Goal: Task Accomplishment & Management: Manage account settings

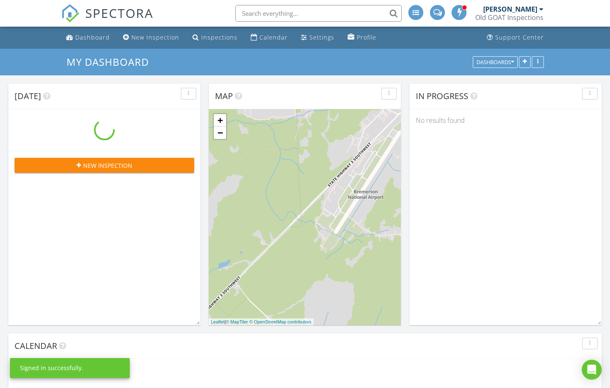
scroll to position [758, 611]
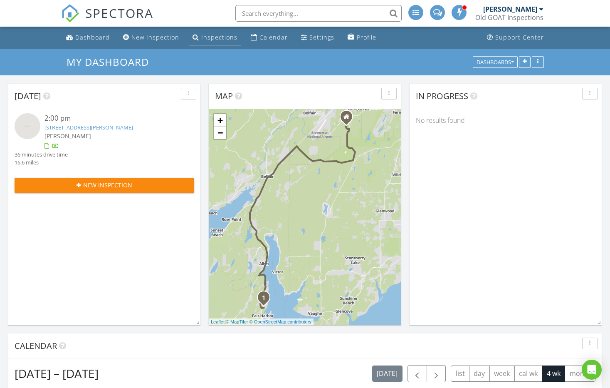
click at [215, 38] on div "Inspections" at bounding box center [219, 37] width 36 height 8
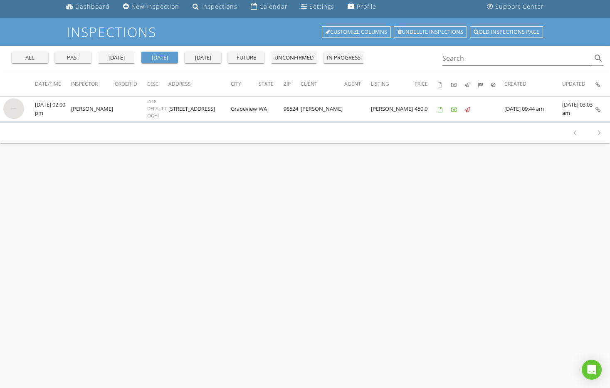
scroll to position [31, 0]
click at [74, 61] on button "past" at bounding box center [73, 57] width 37 height 12
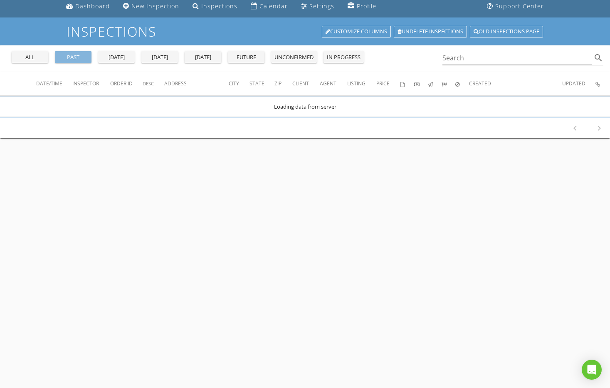
scroll to position [0, 0]
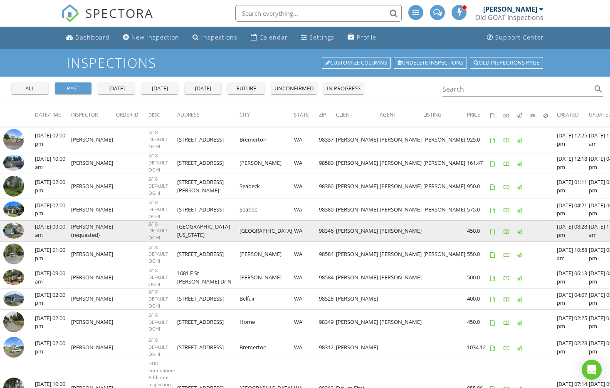
click at [198, 228] on td "21916 Virginia Pl NE" at bounding box center [208, 230] width 62 height 21
click at [20, 228] on img at bounding box center [13, 230] width 21 height 15
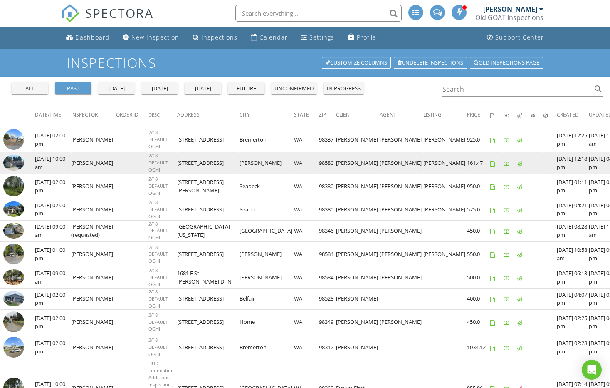
click at [195, 163] on td "29309 79th Ave S" at bounding box center [208, 162] width 62 height 21
click at [20, 161] on img at bounding box center [13, 163] width 21 height 16
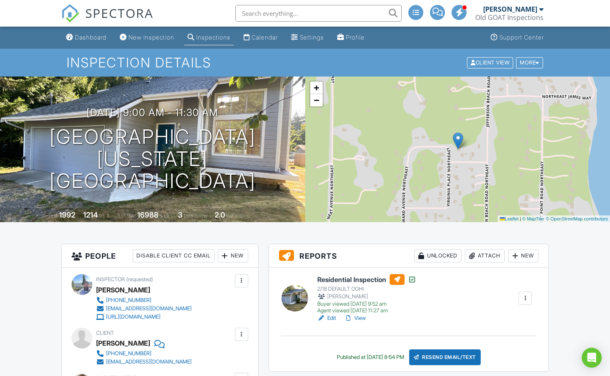
click at [359, 319] on link "View" at bounding box center [355, 318] width 22 height 8
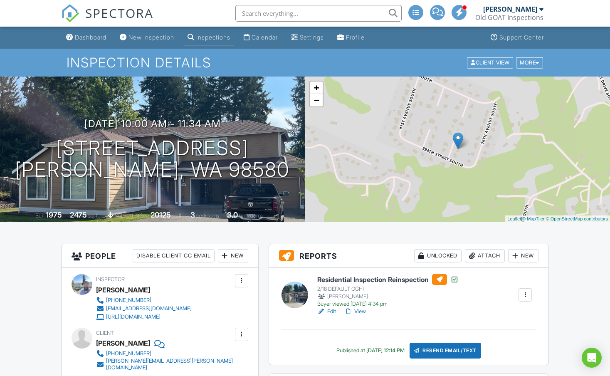
click at [536, 12] on div "[PERSON_NAME]" at bounding box center [510, 9] width 54 height 8
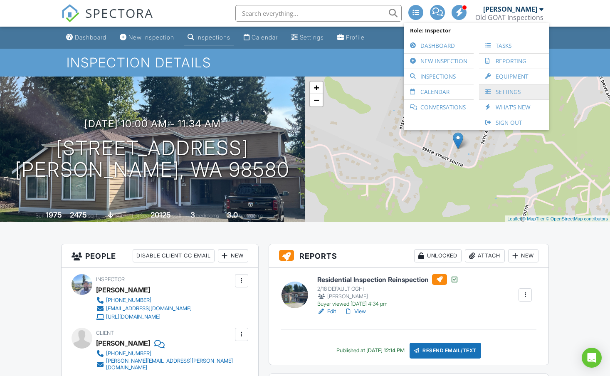
click at [508, 84] on link "Settings" at bounding box center [514, 91] width 62 height 15
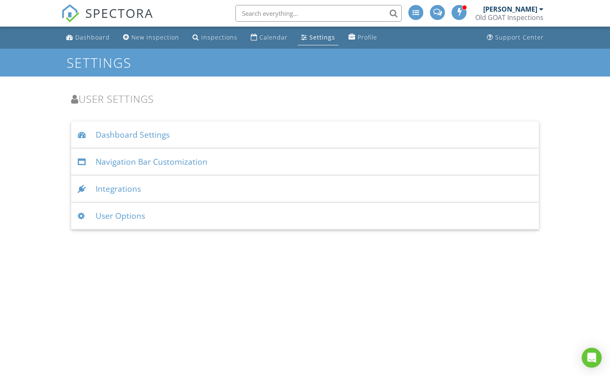
click at [246, 213] on div "User Options" at bounding box center [305, 216] width 468 height 27
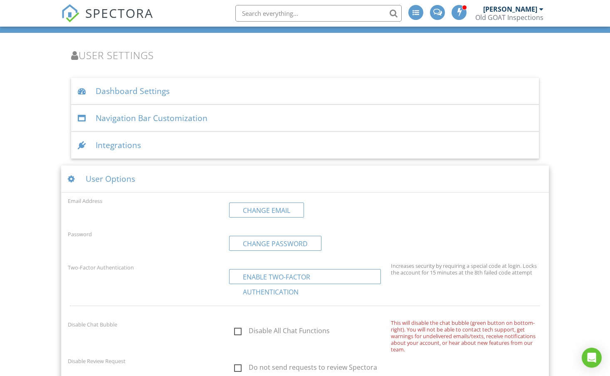
scroll to position [44, 0]
